Goal: Book appointment/travel/reservation

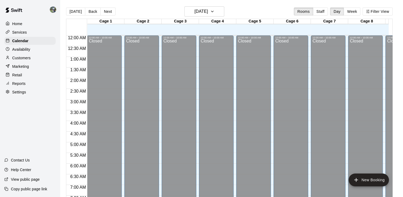
scroll to position [302, 0]
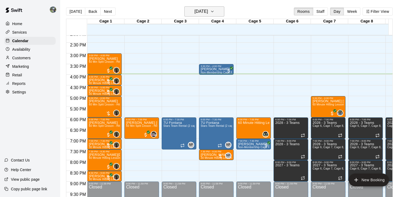
click at [220, 13] on button "[DATE]" at bounding box center [205, 11] width 40 height 10
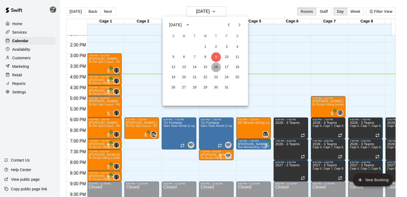
click at [215, 68] on button "16" at bounding box center [216, 67] width 10 height 10
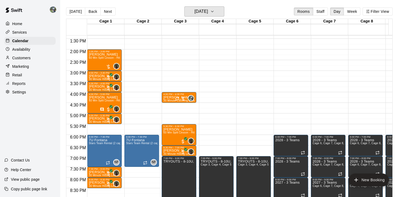
scroll to position [286, 0]
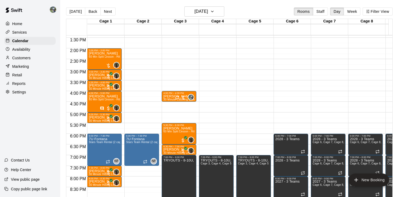
click at [186, 103] on div "12:00 AM – 10:00 AM Closed 4:00 PM – 4:30 PM [PERSON_NAME] 30 Minute Catching L…" at bounding box center [179, 6] width 35 height 512
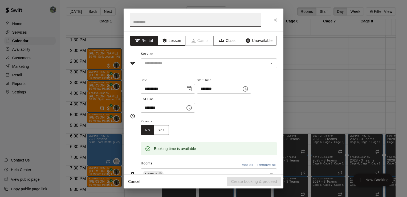
click at [171, 42] on button "Lesson" at bounding box center [172, 41] width 28 height 10
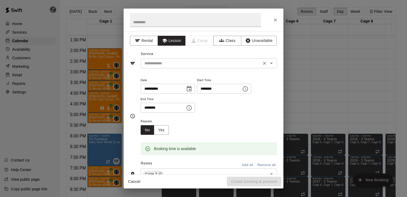
click at [170, 61] on input "text" at bounding box center [201, 63] width 118 height 7
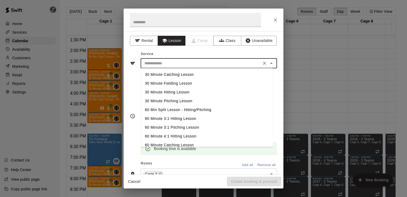
click at [166, 74] on li "30 Minute Catching Lesson" at bounding box center [207, 74] width 133 height 9
type input "**********"
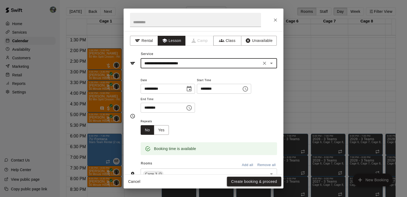
click at [242, 183] on button "Create booking & proceed" at bounding box center [254, 182] width 54 height 10
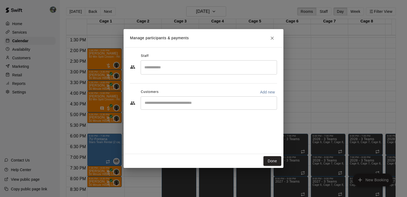
click at [174, 65] on input "Search staff" at bounding box center [209, 67] width 132 height 9
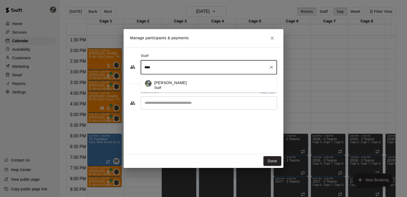
click at [165, 83] on p "[PERSON_NAME]" at bounding box center [170, 83] width 33 height 6
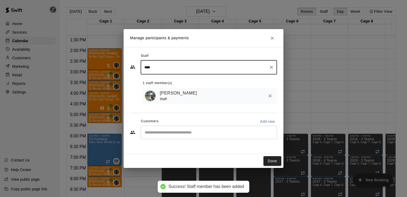
type input "****"
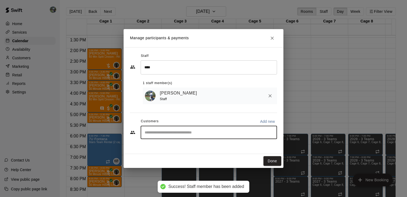
click at [178, 132] on input "Start typing to search customers..." at bounding box center [209, 132] width 132 height 5
type input "****"
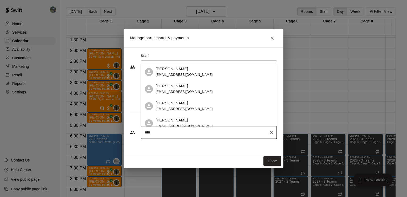
click at [174, 77] on span "[EMAIL_ADDRESS][DOMAIN_NAME]" at bounding box center [184, 75] width 57 height 4
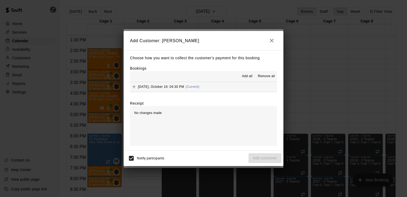
click at [174, 92] on hr at bounding box center [203, 92] width 147 height 0
click at [167, 88] on span "[DATE], October 16: 04:30 PM" at bounding box center [161, 87] width 46 height 4
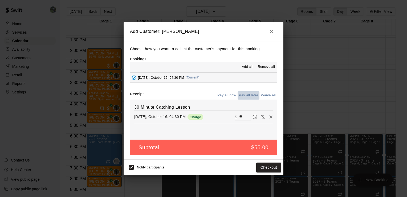
click at [242, 95] on button "Pay all later" at bounding box center [249, 95] width 22 height 8
click at [258, 169] on button "Add customer" at bounding box center [265, 167] width 33 height 10
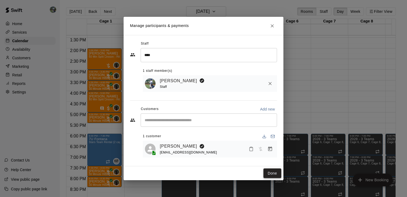
click at [276, 174] on button "Done" at bounding box center [273, 173] width 18 height 10
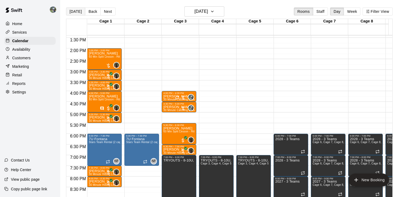
click at [77, 9] on button "[DATE]" at bounding box center [75, 11] width 19 height 8
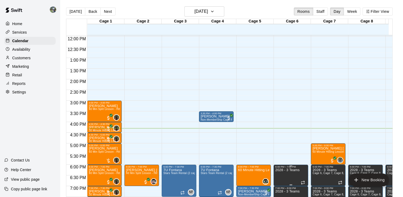
scroll to position [262, 0]
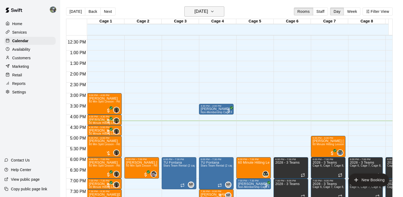
click at [215, 13] on icon "button" at bounding box center [212, 11] width 4 height 6
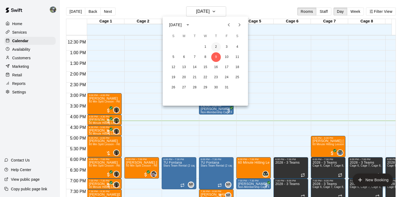
click at [214, 47] on button "2" at bounding box center [216, 47] width 10 height 10
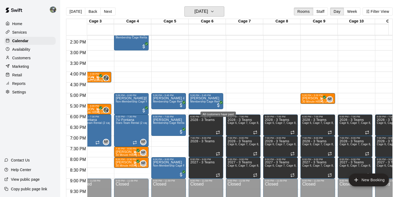
scroll to position [0, 32]
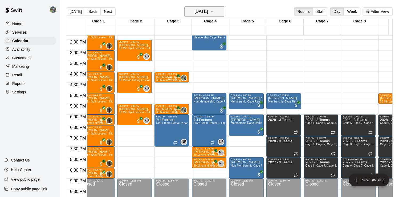
click at [225, 14] on button "[DATE]" at bounding box center [205, 11] width 40 height 10
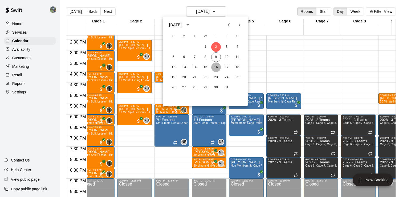
click at [215, 66] on button "16" at bounding box center [216, 67] width 10 height 10
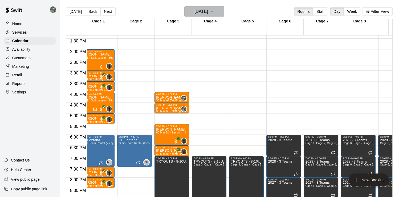
click at [215, 14] on icon "button" at bounding box center [212, 11] width 4 height 6
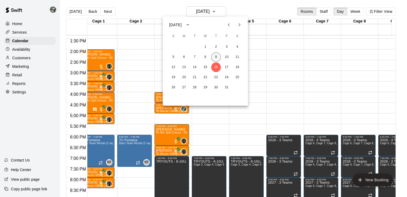
click at [218, 56] on button "9" at bounding box center [216, 57] width 10 height 10
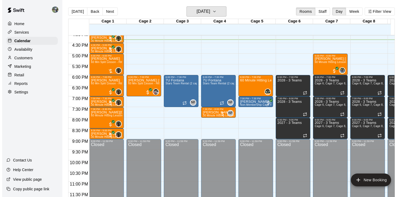
scroll to position [348, 0]
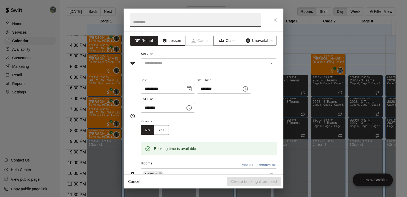
click at [169, 40] on button "Lesson" at bounding box center [172, 41] width 28 height 10
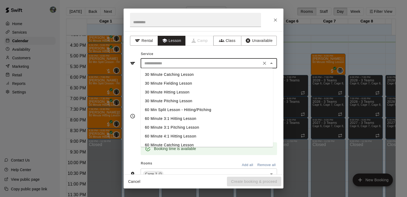
click at [187, 66] on input "text" at bounding box center [201, 63] width 118 height 7
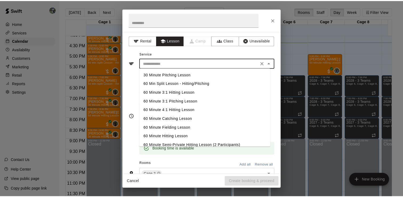
scroll to position [27, 0]
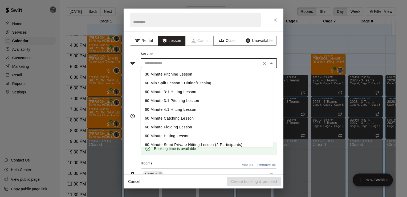
click at [174, 133] on li "60 Minute Hitting Lesson" at bounding box center [207, 135] width 133 height 9
type input "**********"
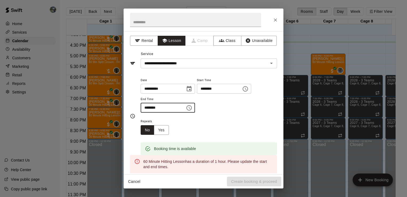
click at [145, 108] on input "********" at bounding box center [161, 108] width 41 height 10
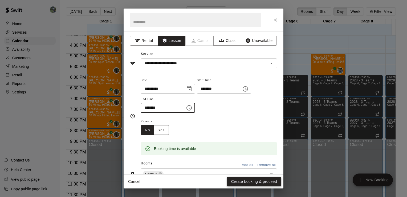
type input "********"
click at [258, 182] on button "Create booking & proceed" at bounding box center [254, 182] width 54 height 10
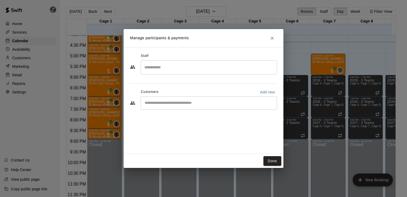
click at [177, 64] on input "Search staff" at bounding box center [209, 67] width 132 height 9
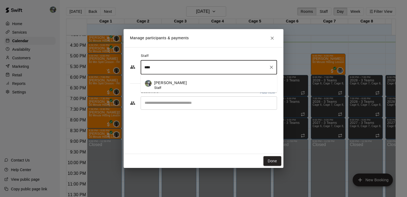
click at [165, 85] on p "[PERSON_NAME]" at bounding box center [170, 83] width 33 height 6
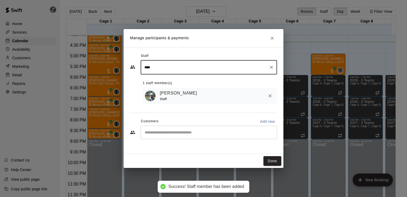
type input "****"
click at [179, 131] on input "Start typing to search customers..." at bounding box center [209, 132] width 132 height 5
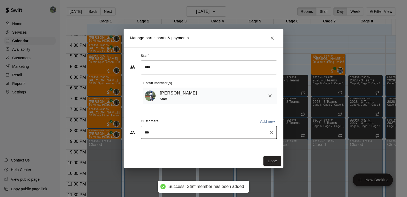
type input "****"
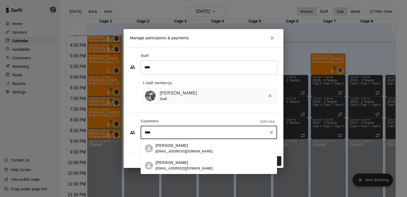
click at [173, 165] on p "[PERSON_NAME]" at bounding box center [172, 163] width 33 height 6
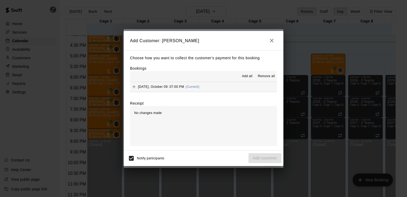
click at [163, 91] on div "[DATE], October 09: 07:00 PM (Current)" at bounding box center [165, 87] width 70 height 8
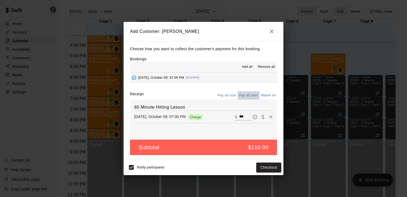
click at [247, 93] on button "Pay all later" at bounding box center [249, 95] width 22 height 8
click at [264, 167] on button "Add customer" at bounding box center [265, 167] width 33 height 10
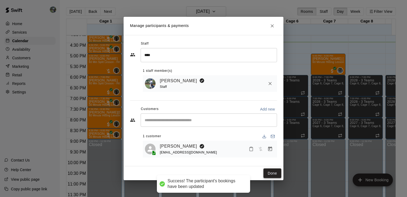
click at [269, 172] on button "Done" at bounding box center [273, 173] width 18 height 10
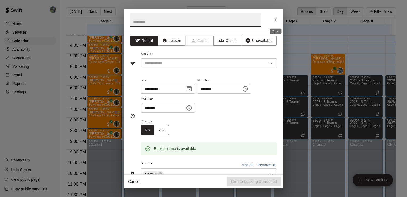
click at [273, 21] on icon "Close" at bounding box center [275, 19] width 5 height 5
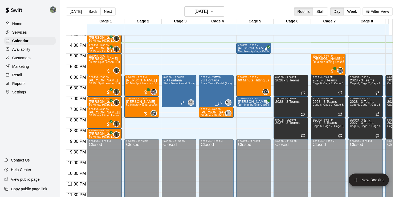
scroll to position [348, 0]
